Goal: Task Accomplishment & Management: Manage account settings

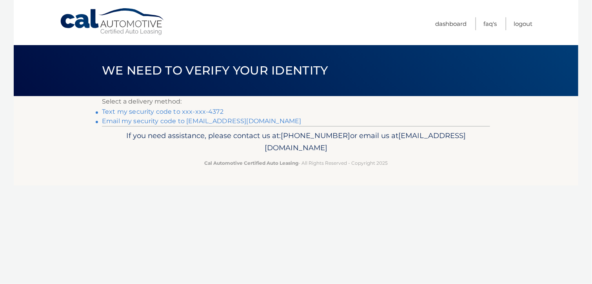
click at [188, 111] on link "Text my security code to xxx-xxx-4372" at bounding box center [163, 111] width 122 height 7
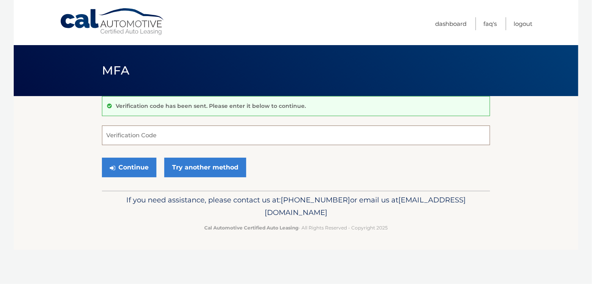
click at [145, 138] on input "Verification Code" at bounding box center [296, 136] width 388 height 20
type input "123771"
click at [120, 166] on button "Continue" at bounding box center [129, 168] width 55 height 20
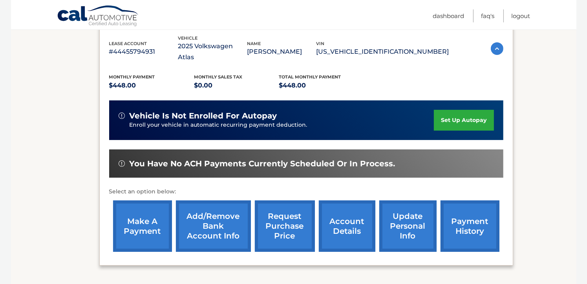
scroll to position [139, 0]
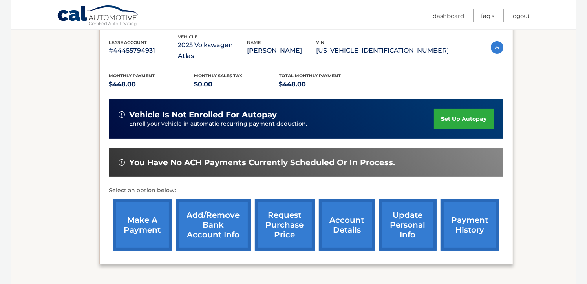
click at [132, 217] on link "make a payment" at bounding box center [142, 224] width 59 height 51
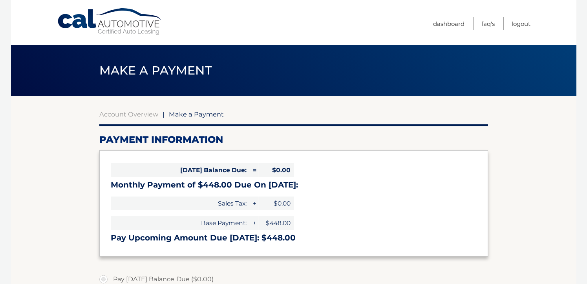
select select "MTZhMmUzZmYtM2IzYS00ODUwLTgxYTAtNzZlZjBiOGM0OGMy"
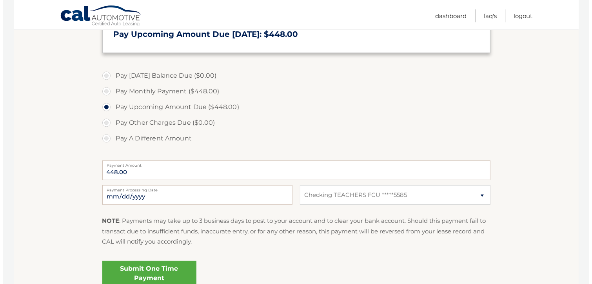
scroll to position [214, 0]
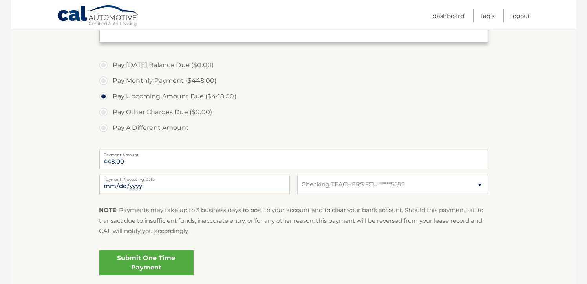
click at [132, 259] on link "Submit One Time Payment" at bounding box center [146, 262] width 94 height 25
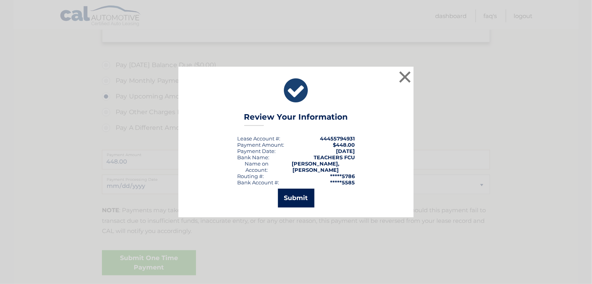
click at [297, 196] on button "Submit" at bounding box center [296, 198] width 36 height 19
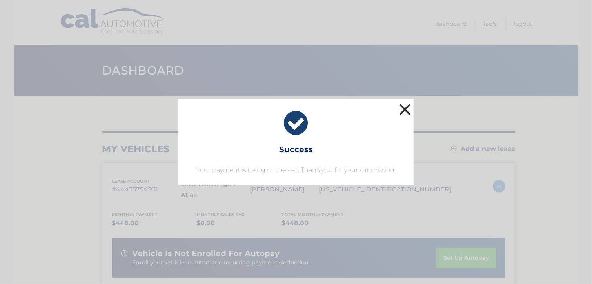
click at [408, 108] on button "×" at bounding box center [405, 110] width 16 height 16
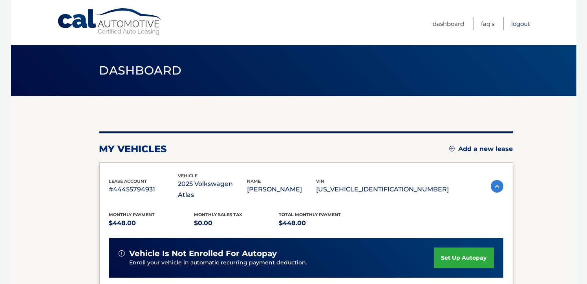
click at [519, 23] on link "Logout" at bounding box center [520, 23] width 19 height 13
